Goal: Information Seeking & Learning: Understand process/instructions

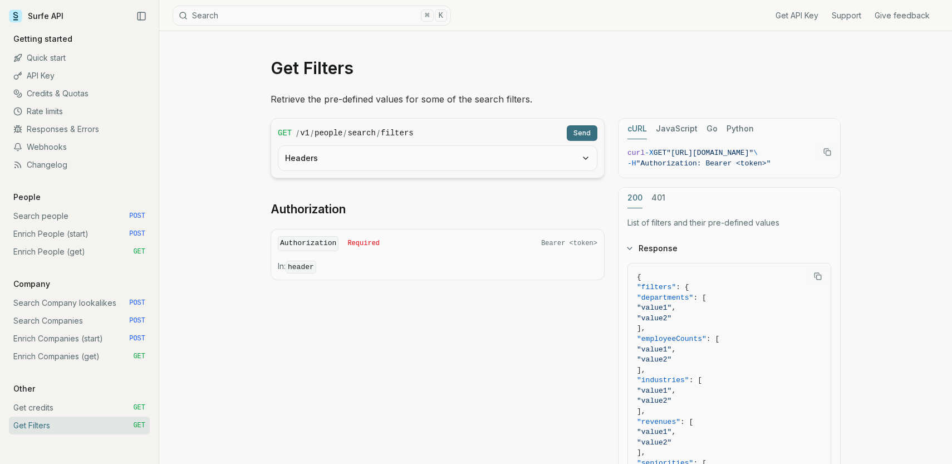
click at [584, 135] on button "Send" at bounding box center [582, 133] width 31 height 16
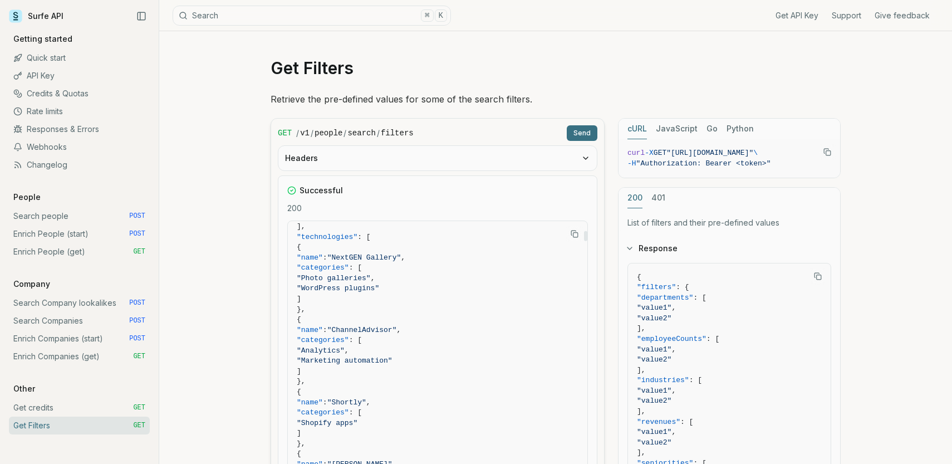
scroll to position [7103, 0]
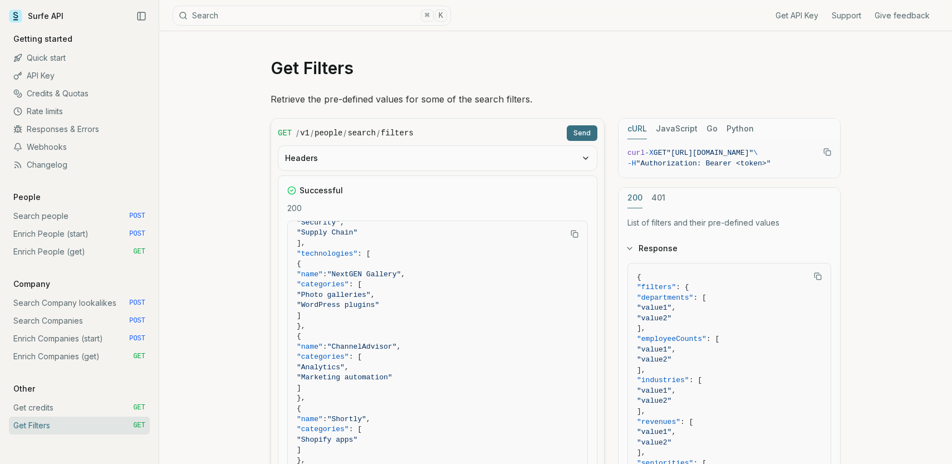
click at [243, 229] on div "Get Filters Retrieve the pre-defined values for some of the search filters. GET…" at bounding box center [555, 396] width 793 height 730
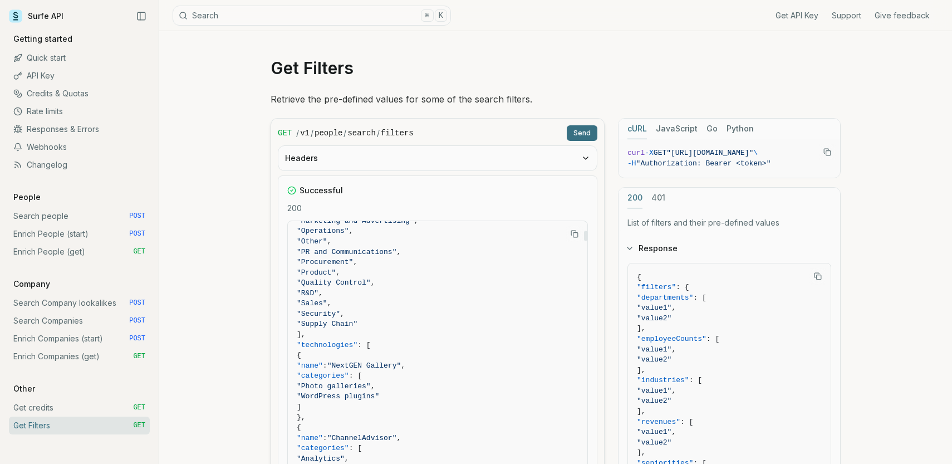
scroll to position [7040, 0]
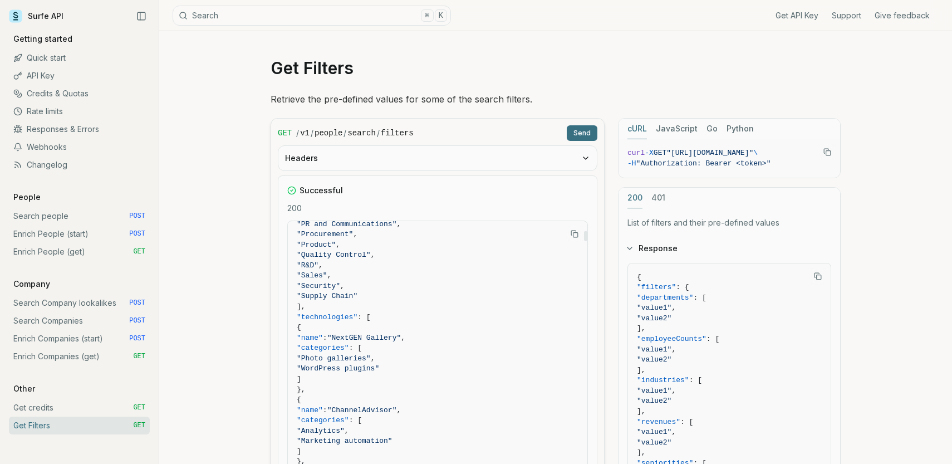
click at [301, 326] on span "{" at bounding box center [299, 327] width 4 height 8
click at [326, 320] on span ""technologies"" at bounding box center [327, 317] width 61 height 8
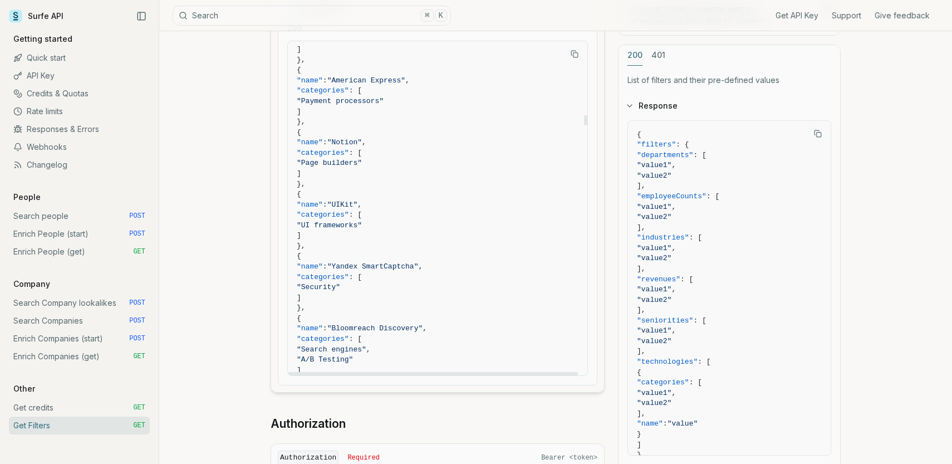
scroll to position [53038, 0]
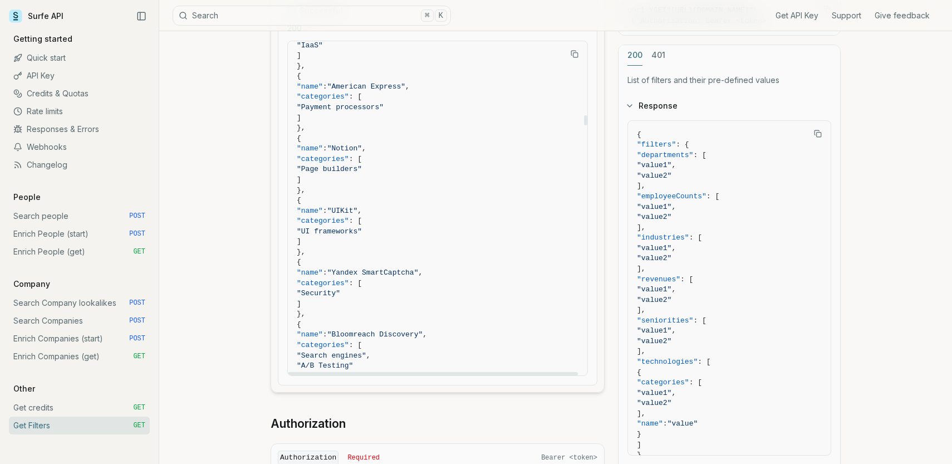
drag, startPoint x: 330, startPoint y: 172, endPoint x: 344, endPoint y: 209, distance: 39.1
click at [344, 196] on span "}," at bounding box center [438, 190] width 282 height 11
drag, startPoint x: 339, startPoint y: 210, endPoint x: 324, endPoint y: 160, distance: 52.3
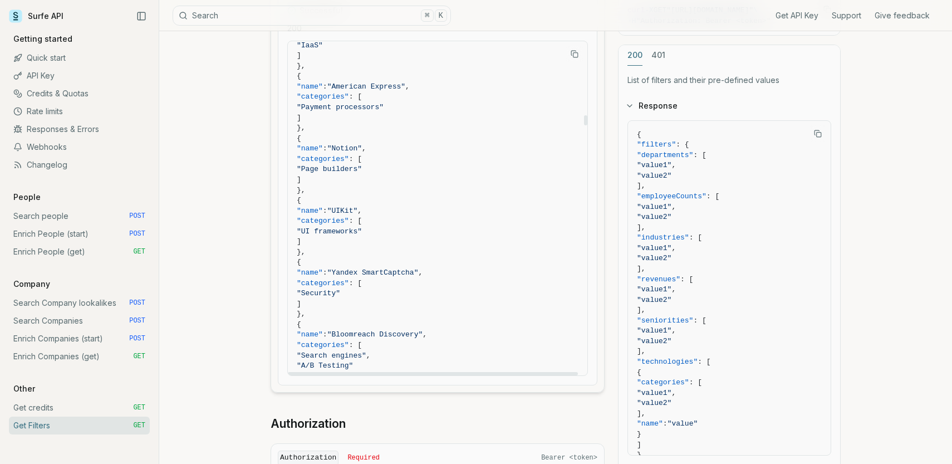
click at [362, 153] on span ""Notion"" at bounding box center [344, 148] width 35 height 8
